Goal: Task Accomplishment & Management: Manage account settings

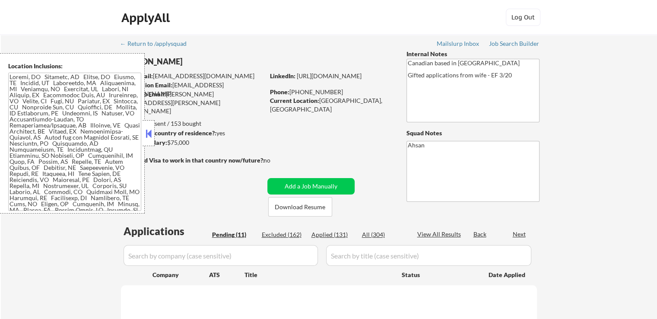
select select ""pending""
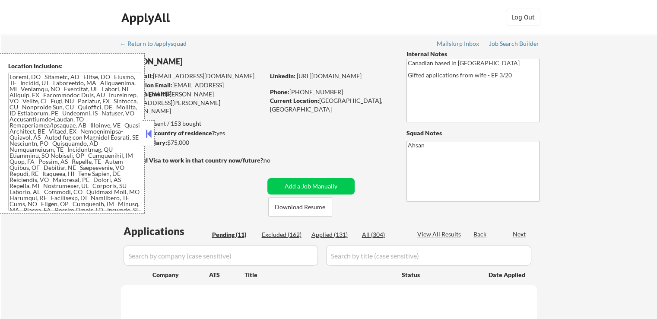
select select ""pending""
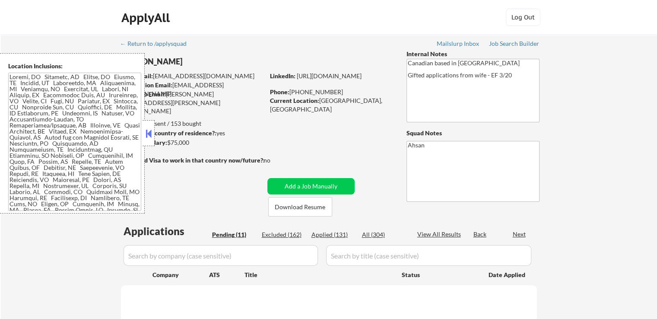
select select ""pending""
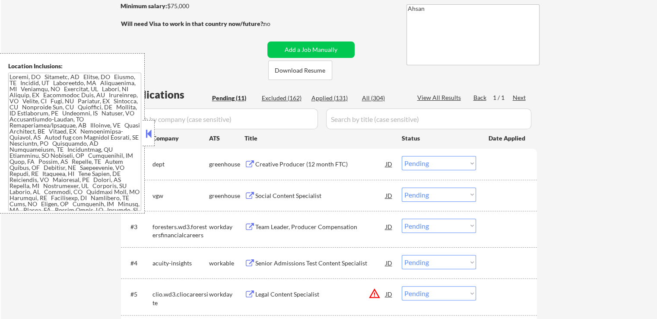
scroll to position [173, 0]
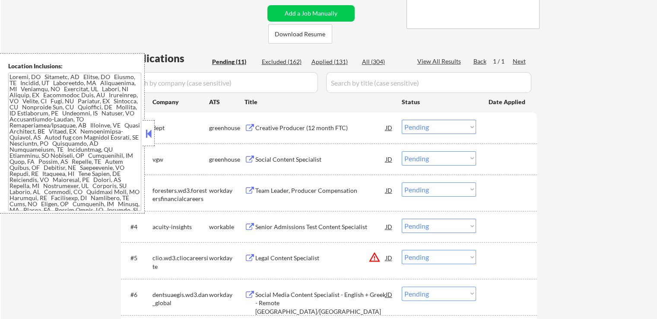
click at [296, 124] on div "Creative Producer (12 month FTC)" at bounding box center [320, 128] width 130 height 9
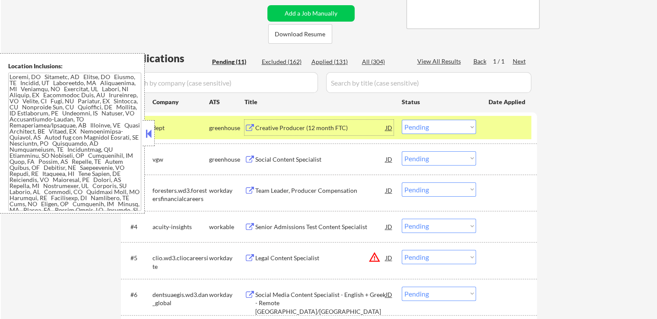
click at [301, 159] on div "Social Content Specialist" at bounding box center [320, 159] width 130 height 9
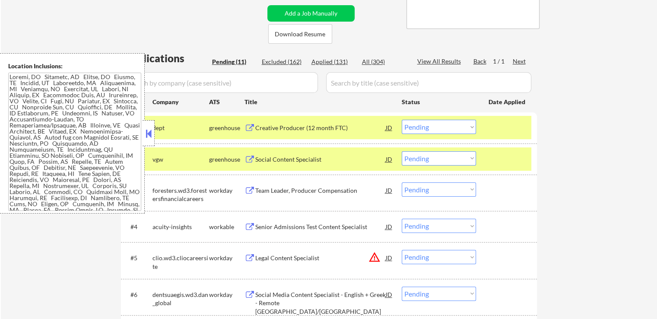
click at [430, 130] on select "Choose an option... Pending Applied Excluded (Questions) Excluded (Expired) Exc…" at bounding box center [439, 127] width 74 height 14
click at [402, 120] on select "Choose an option... Pending Applied Excluded (Questions) Excluded (Expired) Exc…" at bounding box center [439, 127] width 74 height 14
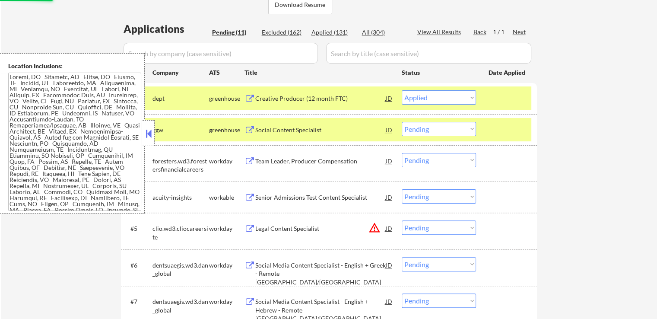
scroll to position [216, 0]
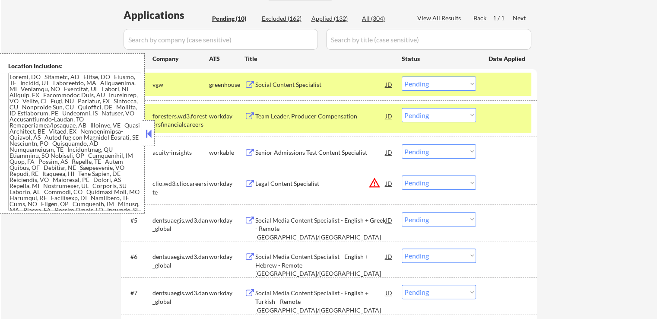
click at [432, 86] on select "Choose an option... Pending Applied Excluded (Questions) Excluded (Expired) Exc…" at bounding box center [439, 83] width 74 height 14
click at [402, 76] on select "Choose an option... Pending Applied Excluded (Questions) Excluded (Expired) Exc…" at bounding box center [439, 83] width 74 height 14
select select ""pending""
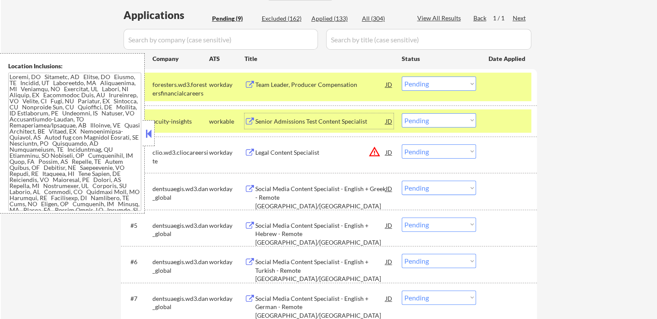
click at [310, 119] on div "Senior Admissions Test Content Specialist" at bounding box center [320, 121] width 130 height 9
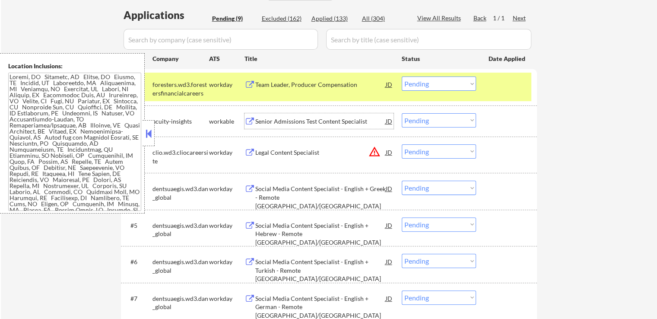
click at [437, 124] on select "Choose an option... Pending Applied Excluded (Questions) Excluded (Expired) Exc…" at bounding box center [439, 120] width 74 height 14
click at [402, 113] on select "Choose an option... Pending Applied Excluded (Questions) Excluded (Expired) Exc…" at bounding box center [439, 120] width 74 height 14
click at [309, 84] on div "Team Leader, Producer Compensation" at bounding box center [320, 84] width 130 height 9
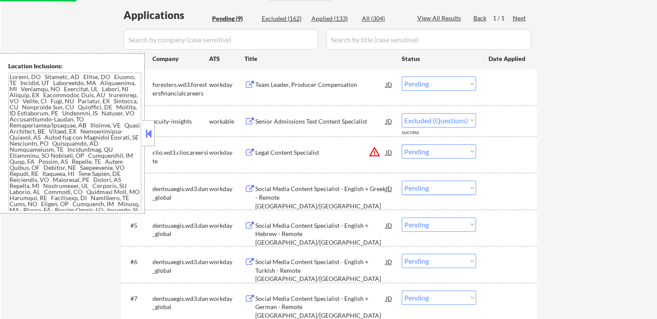
select select ""pending""
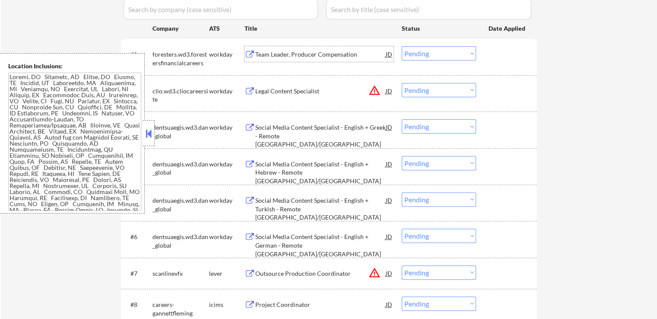
scroll to position [259, 0]
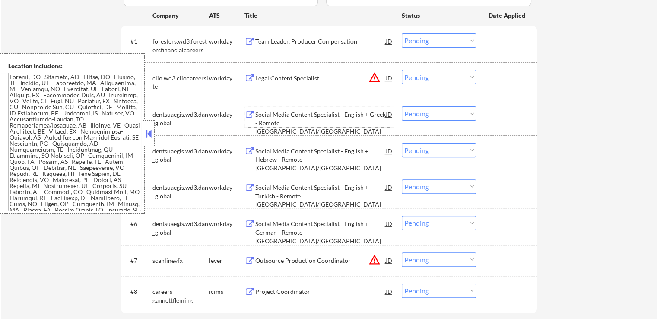
click at [297, 117] on div "Social Media Content Specialist - English + Greek - Remote [GEOGRAPHIC_DATA]/[G…" at bounding box center [320, 122] width 130 height 25
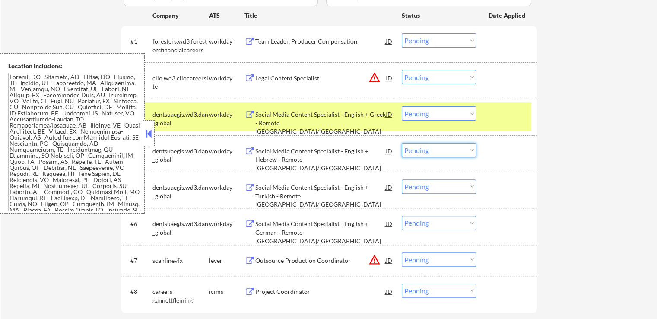
click at [433, 153] on select "Choose an option... Pending Applied Excluded (Questions) Excluded (Expired) Exc…" at bounding box center [439, 150] width 74 height 14
select select ""excluded__salary_""
click at [402, 143] on select "Choose an option... Pending Applied Excluded (Questions) Excluded (Expired) Exc…" at bounding box center [439, 150] width 74 height 14
click at [448, 113] on select "Choose an option... Pending Applied Excluded (Questions) Excluded (Expired) Exc…" at bounding box center [439, 113] width 74 height 14
click at [402, 106] on select "Choose an option... Pending Applied Excluded (Questions) Excluded (Expired) Exc…" at bounding box center [439, 113] width 74 height 14
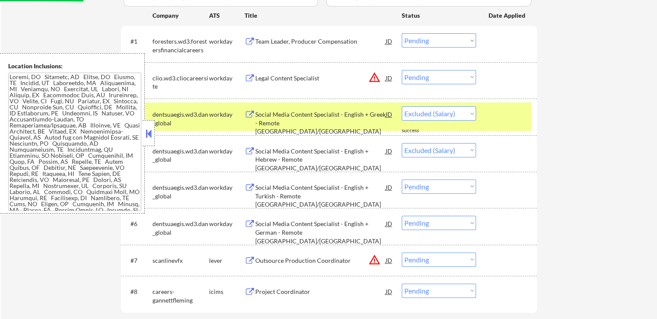
select select ""pending""
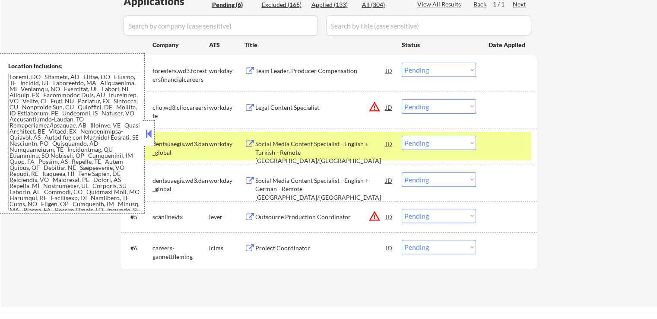
scroll to position [216, 0]
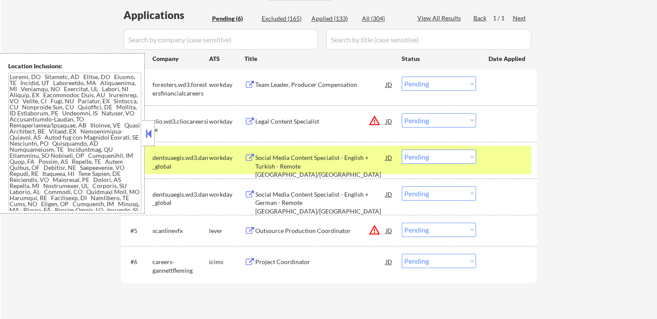
drag, startPoint x: 423, startPoint y: 81, endPoint x: 425, endPoint y: 90, distance: 9.7
click at [423, 81] on select "Choose an option... Pending Applied Excluded (Questions) Excluded (Expired) Exc…" at bounding box center [439, 83] width 74 height 14
click at [402, 76] on select "Choose an option... Pending Applied Excluded (Questions) Excluded (Expired) Exc…" at bounding box center [439, 83] width 74 height 14
click at [314, 118] on div "Legal Content Specialist" at bounding box center [320, 121] width 130 height 9
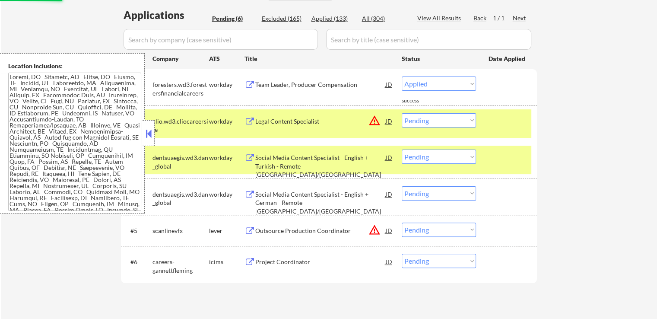
select select ""pending""
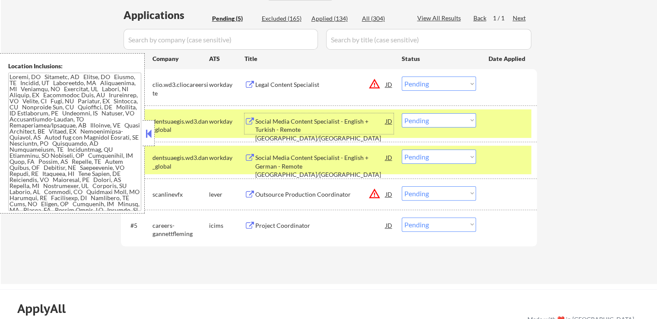
scroll to position [259, 0]
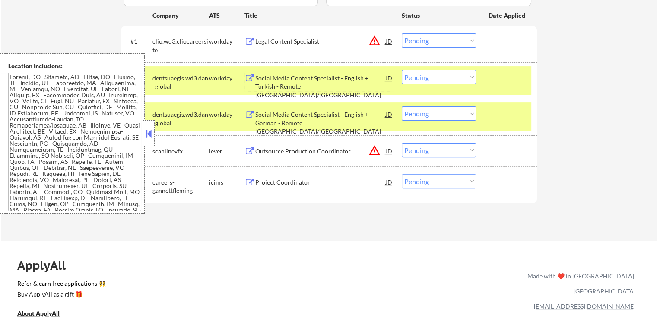
click at [285, 85] on div "Social Media Content Specialist - English + Turkish - Remote [GEOGRAPHIC_DATA]/…" at bounding box center [320, 86] width 130 height 25
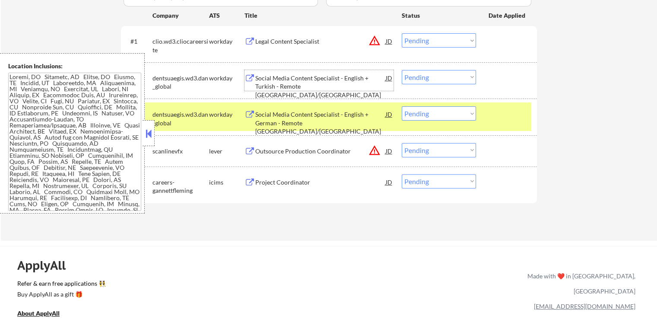
click at [421, 111] on select "Choose an option... Pending Applied Excluded (Questions) Excluded (Expired) Exc…" at bounding box center [439, 113] width 74 height 14
select select ""excluded__salary_""
click at [402, 106] on select "Choose an option... Pending Applied Excluded (Questions) Excluded (Expired) Exc…" at bounding box center [439, 113] width 74 height 14
click at [439, 77] on select "Choose an option... Pending Applied Excluded (Questions) Excluded (Expired) Exc…" at bounding box center [439, 77] width 74 height 14
click at [402, 70] on select "Choose an option... Pending Applied Excluded (Questions) Excluded (Expired) Exc…" at bounding box center [439, 77] width 74 height 14
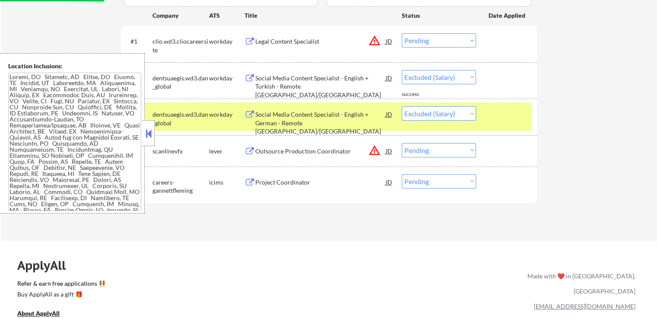
select select ""pending""
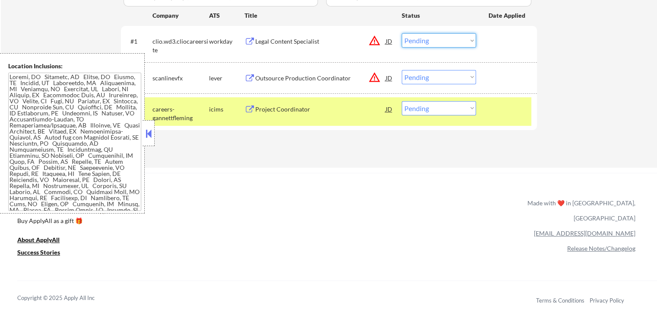
click at [420, 40] on select "Choose an option... Pending Applied Excluded (Questions) Excluded (Expired) Exc…" at bounding box center [439, 40] width 74 height 14
click at [402, 33] on select "Choose an option... Pending Applied Excluded (Questions) Excluded (Expired) Exc…" at bounding box center [439, 40] width 74 height 14
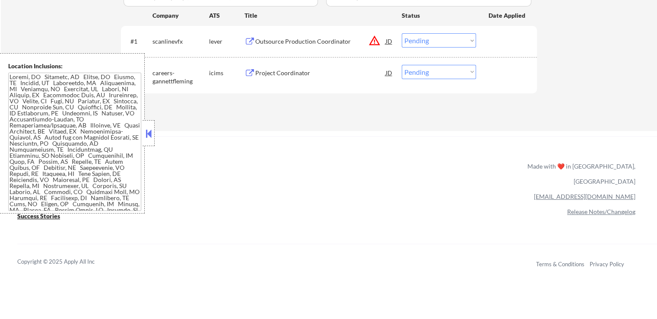
click at [275, 45] on div "Outsource Production Coordinator" at bounding box center [320, 41] width 130 height 9
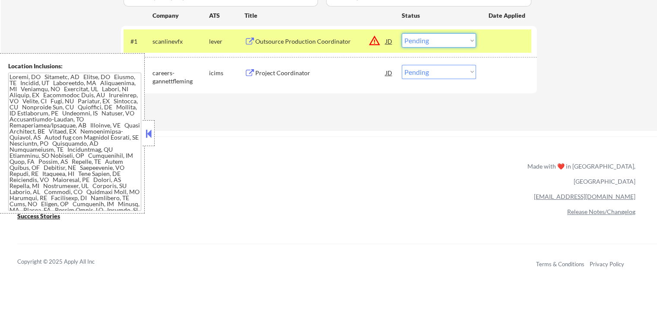
click at [434, 42] on select "Choose an option... Pending Applied Excluded (Questions) Excluded (Expired) Exc…" at bounding box center [439, 40] width 74 height 14
click at [402, 33] on select "Choose an option... Pending Applied Excluded (Questions) Excluded (Expired) Exc…" at bounding box center [439, 40] width 74 height 14
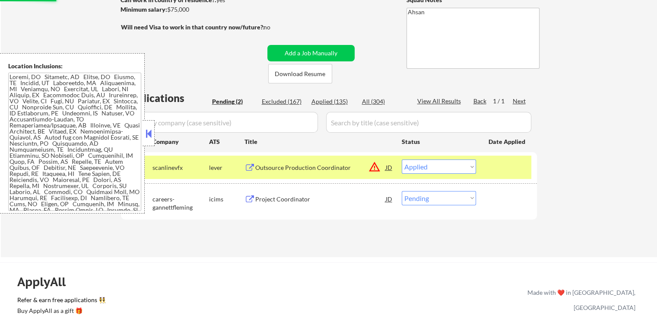
scroll to position [86, 0]
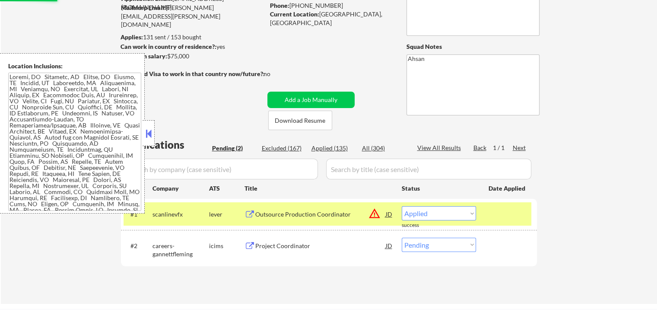
select select ""pending""
